Goal: Task Accomplishment & Management: Manage account settings

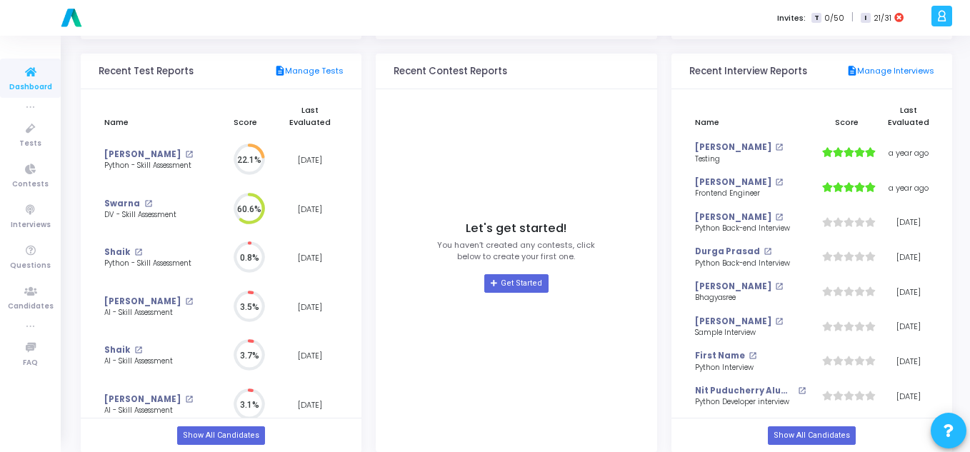
scroll to position [154, 0]
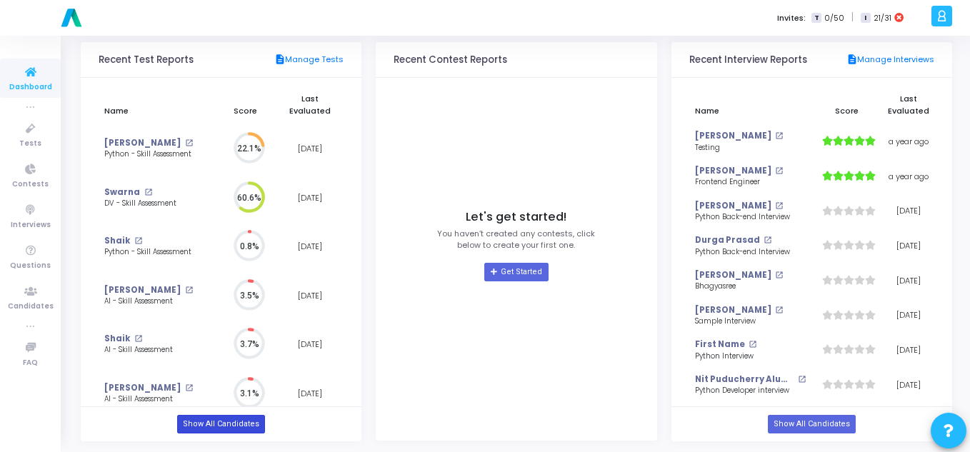
click at [237, 430] on link "Show All Candidates" at bounding box center [221, 424] width 88 height 19
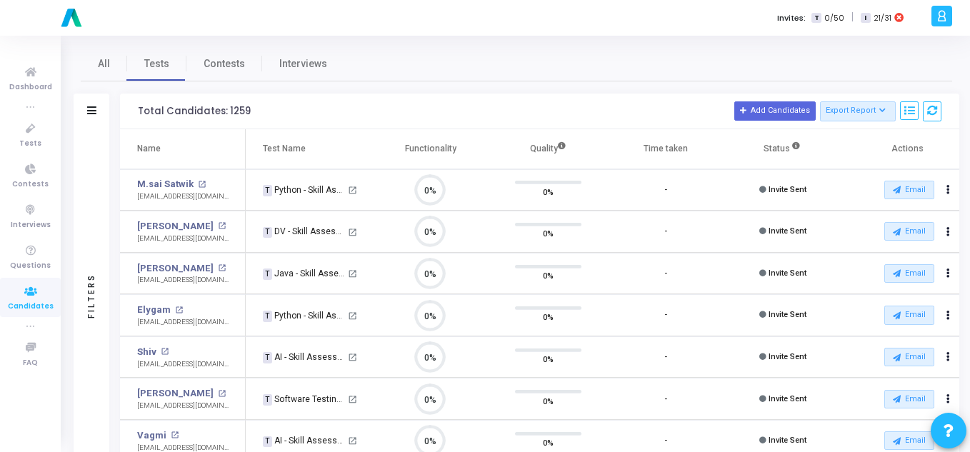
scroll to position [30, 36]
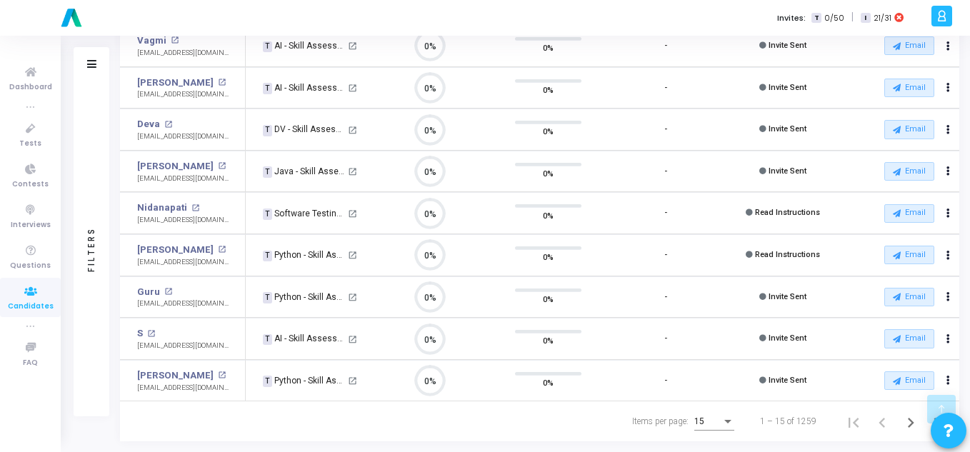
click at [701, 425] on span "15" at bounding box center [699, 421] width 10 height 10
click at [709, 418] on span "50" at bounding box center [715, 414] width 40 height 26
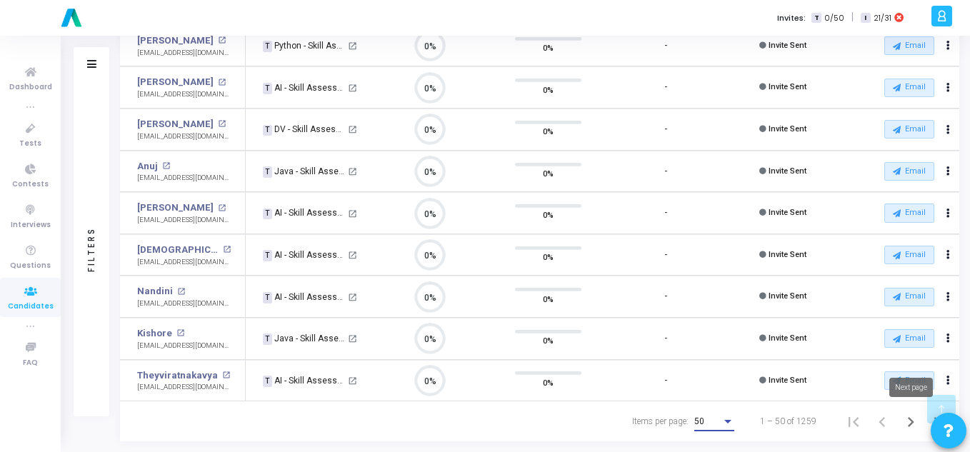
click at [912, 423] on icon "Next page" at bounding box center [910, 422] width 20 height 20
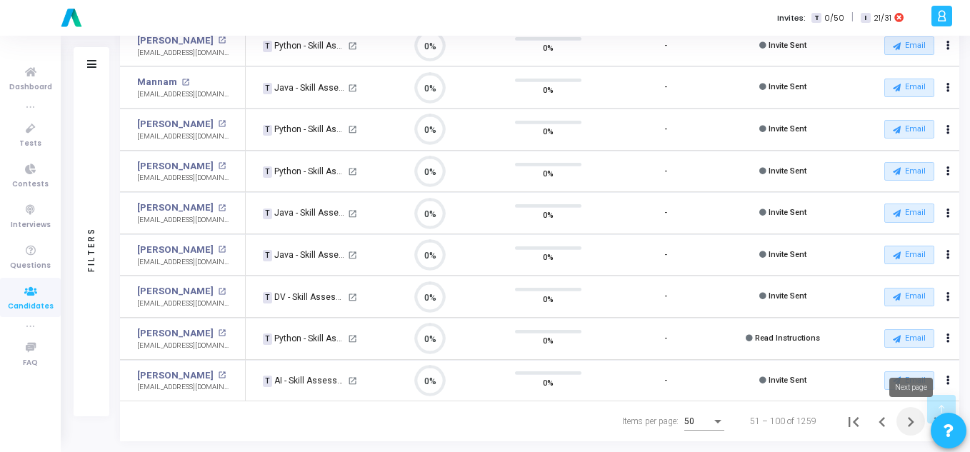
click at [910, 420] on icon "Next page" at bounding box center [910, 422] width 6 height 10
